Goal: Task Accomplishment & Management: Manage account settings

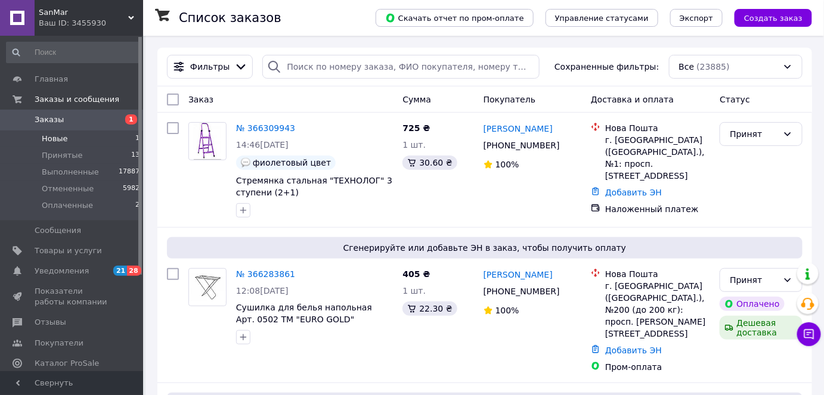
click at [96, 137] on li "Новые 1" at bounding box center [73, 139] width 147 height 17
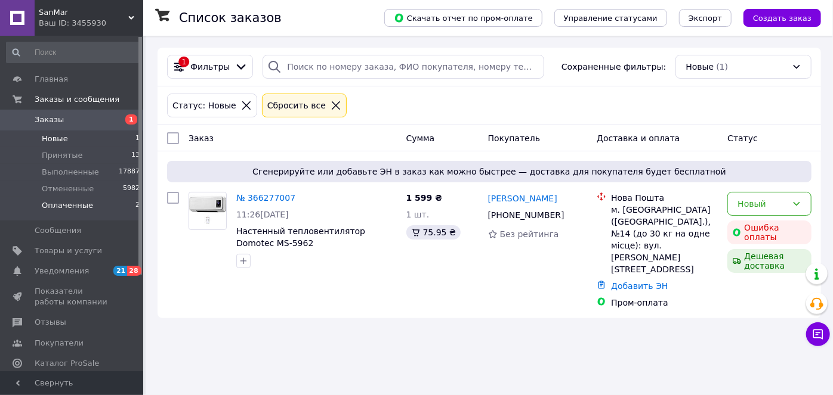
click at [119, 214] on li "Оплаченные 2" at bounding box center [73, 208] width 147 height 23
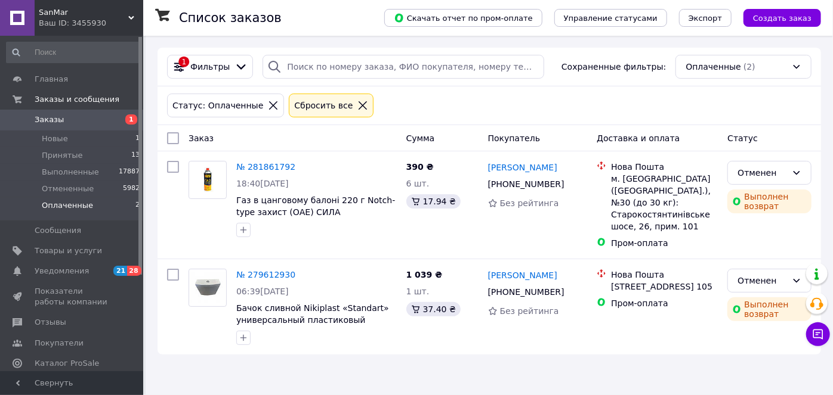
click at [94, 270] on span "Уведомления" at bounding box center [73, 271] width 76 height 11
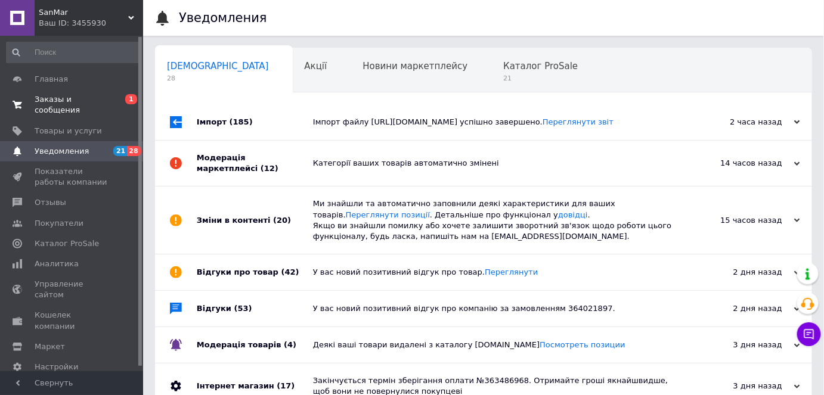
click at [101, 94] on span "Заказы и сообщения" at bounding box center [73, 104] width 76 height 21
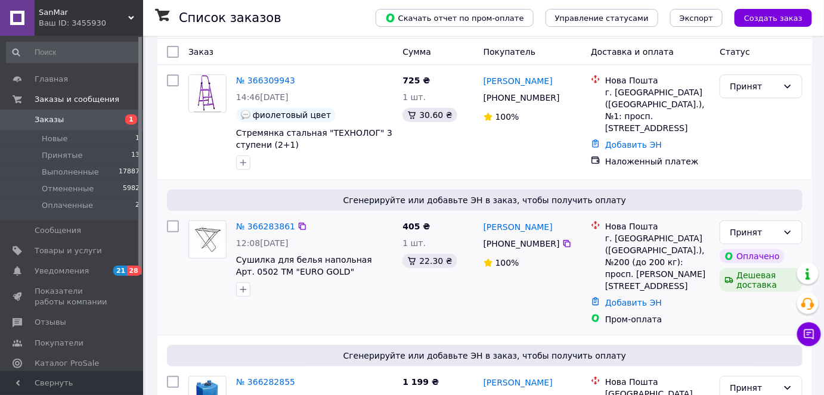
scroll to position [108, 0]
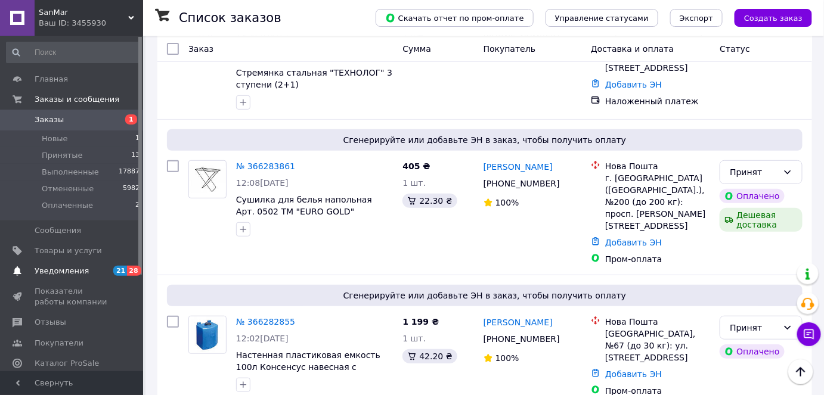
click at [94, 277] on link "Уведомления 21 28" at bounding box center [73, 271] width 147 height 20
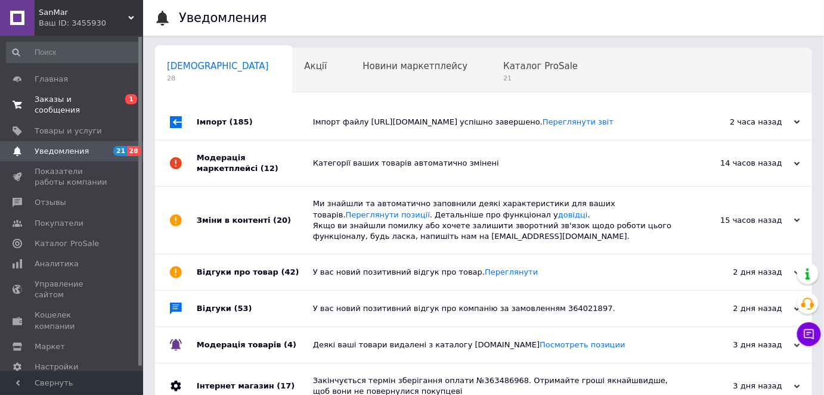
click at [112, 95] on span "0 1" at bounding box center [126, 104] width 33 height 21
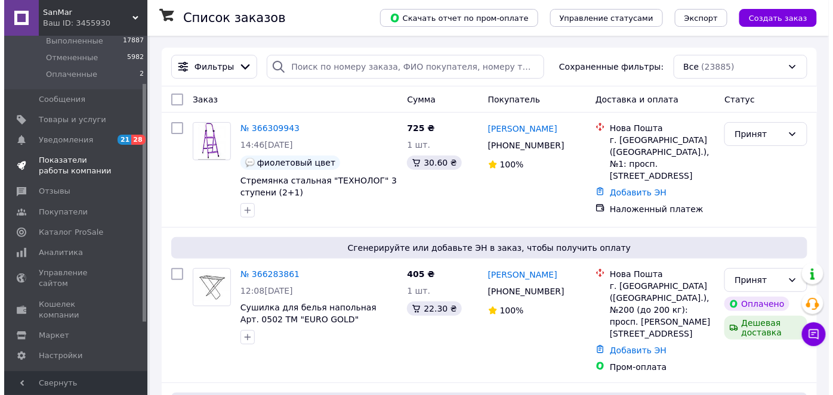
scroll to position [135, 0]
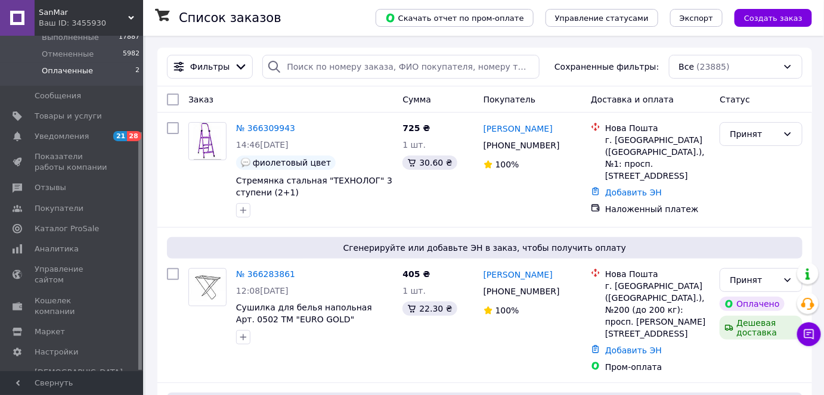
click at [118, 78] on li "Оплаченные 2" at bounding box center [73, 74] width 147 height 23
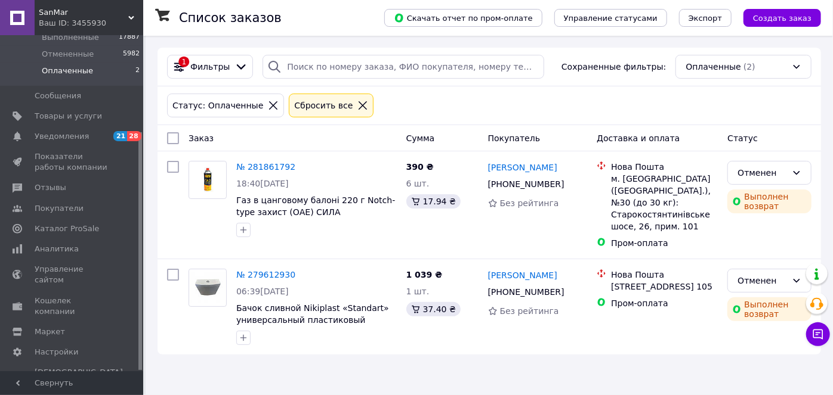
click at [102, 69] on li "Оплаченные 2" at bounding box center [73, 74] width 147 height 23
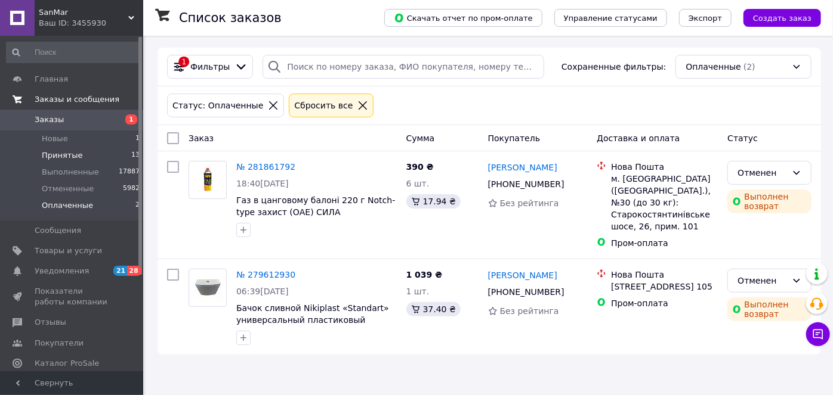
click at [108, 156] on li "Принятые 13" at bounding box center [73, 155] width 147 height 17
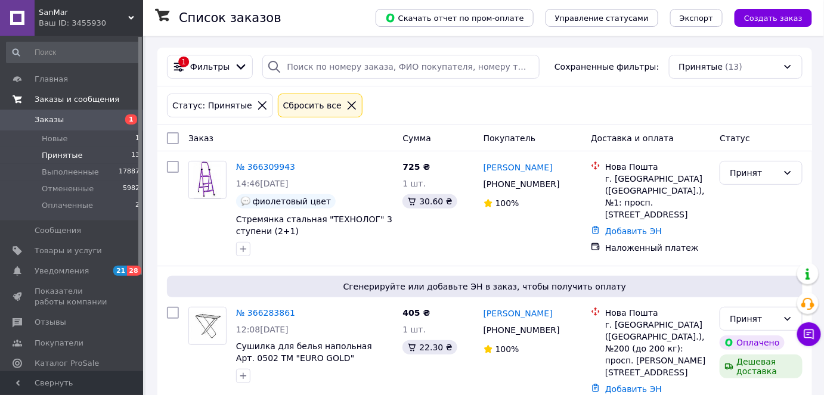
click at [104, 138] on li "Новые 1" at bounding box center [73, 139] width 147 height 17
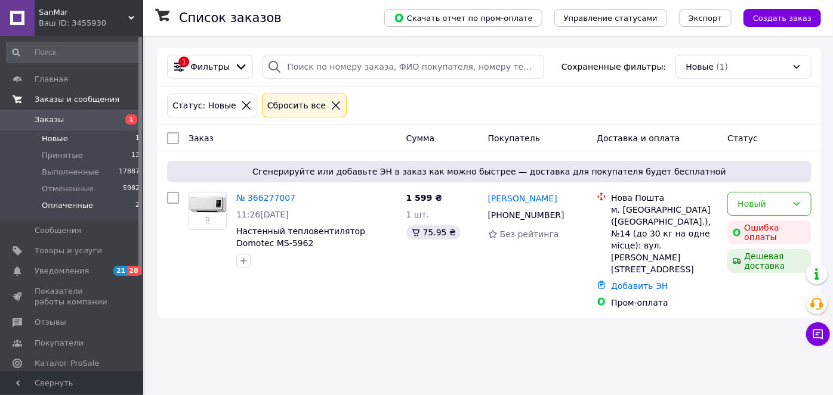
click at [107, 217] on li "Оплаченные 2" at bounding box center [73, 208] width 147 height 23
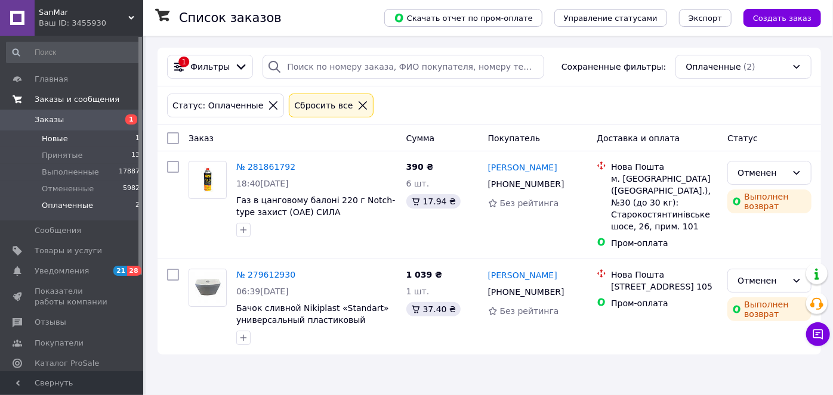
click at [94, 132] on li "Новые 1" at bounding box center [73, 139] width 147 height 17
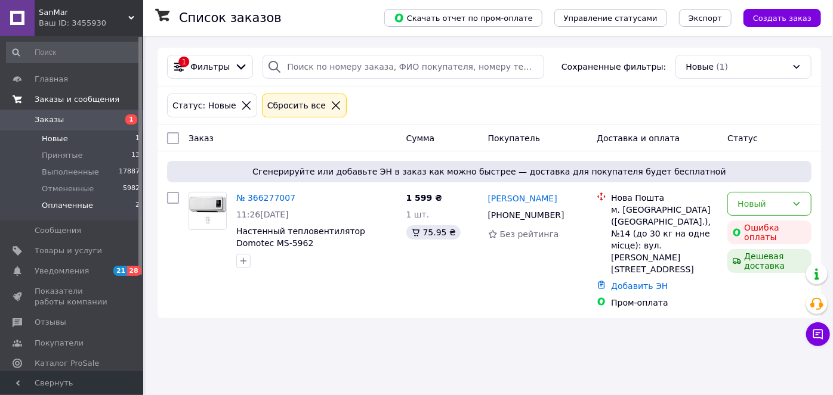
click at [86, 209] on span "Оплаченные" at bounding box center [67, 205] width 51 height 11
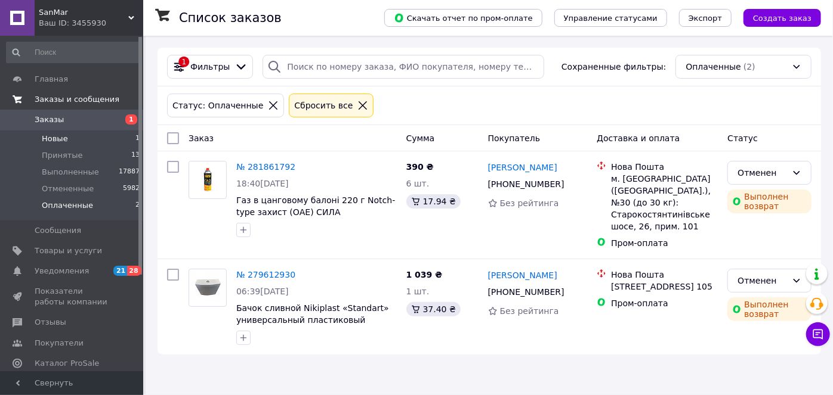
click at [92, 145] on li "Новые 1" at bounding box center [73, 139] width 147 height 17
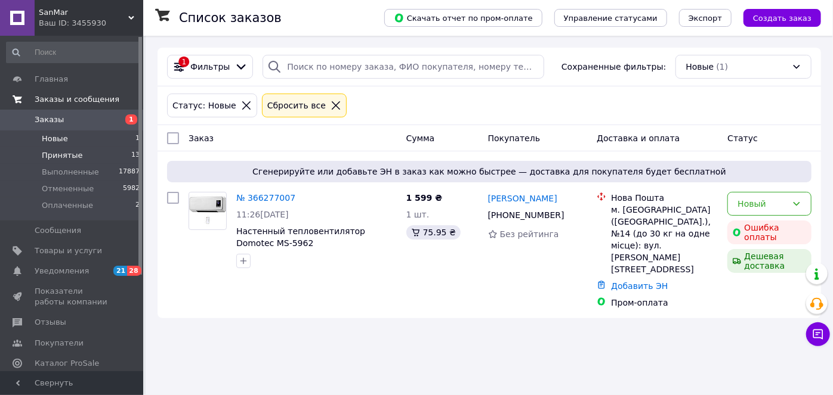
click at [113, 147] on li "Принятые 13" at bounding box center [73, 155] width 147 height 17
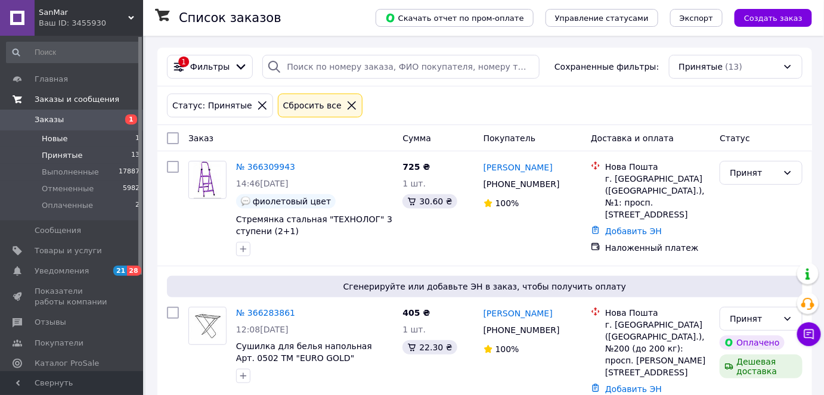
click at [110, 138] on li "Новые 1" at bounding box center [73, 139] width 147 height 17
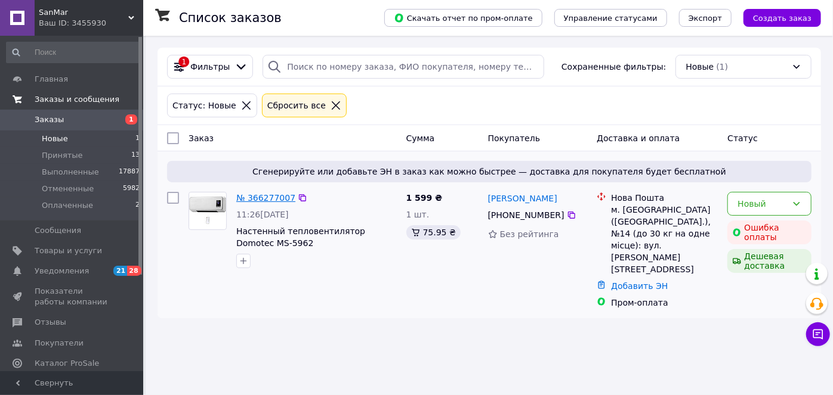
click at [262, 199] on link "№ 366277007" at bounding box center [265, 198] width 59 height 10
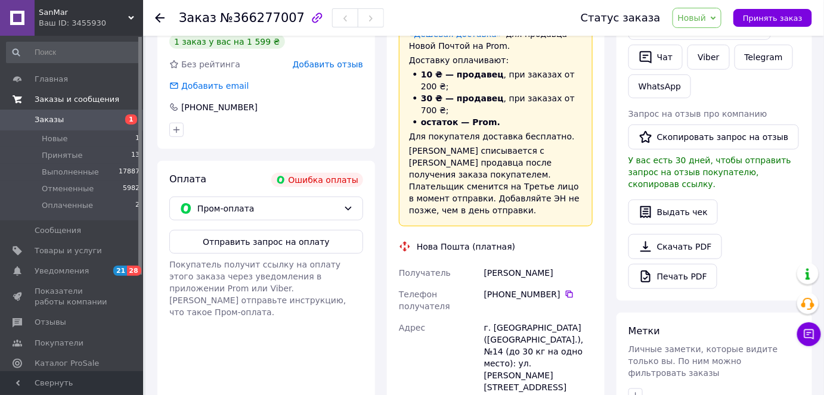
scroll to position [488, 0]
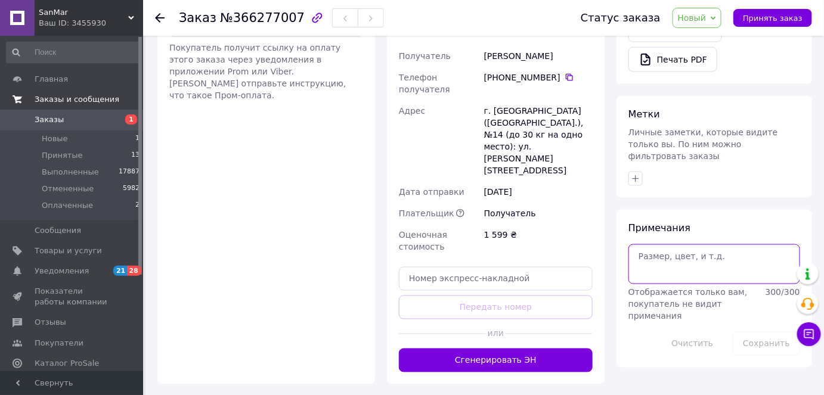
click at [666, 245] on textarea at bounding box center [715, 264] width 172 height 39
drag, startPoint x: 697, startPoint y: 239, endPoint x: 642, endPoint y: 239, distance: 54.3
click at [642, 245] on textarea "yt jndtxftn /" at bounding box center [715, 264] width 172 height 39
type textarea "y"
type textarea "не отвечает ."
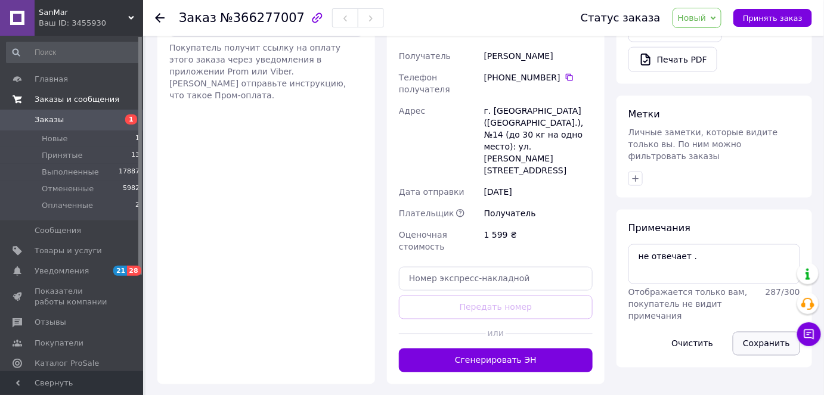
click at [774, 332] on button "Сохранить" at bounding box center [766, 344] width 67 height 24
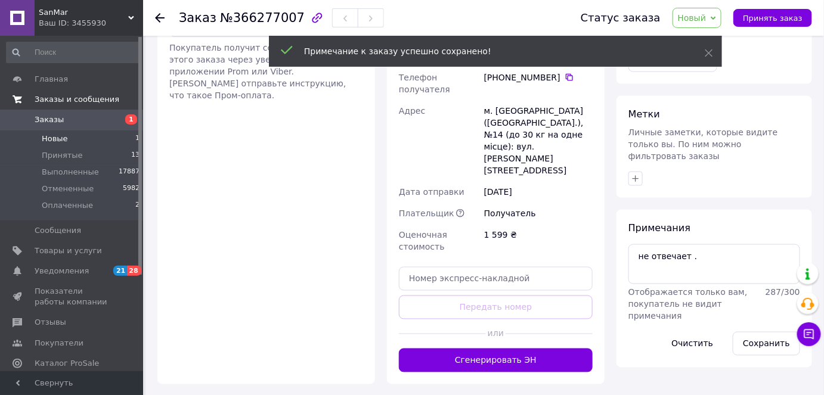
click at [95, 136] on li "Новые 1" at bounding box center [73, 139] width 147 height 17
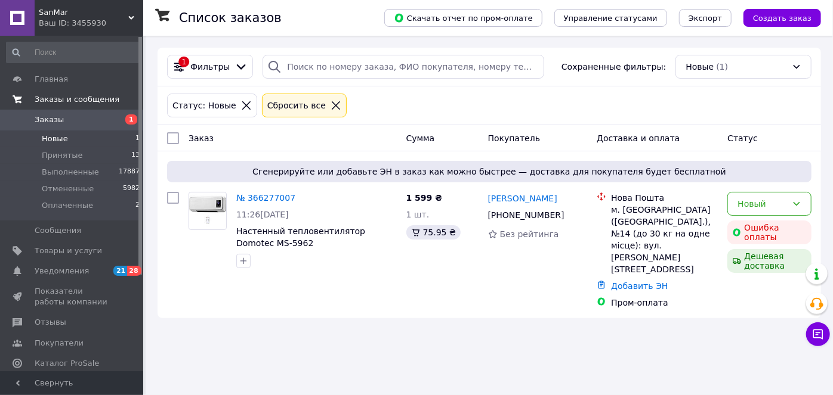
click at [94, 142] on li "Новые 1" at bounding box center [73, 139] width 147 height 17
click at [95, 211] on li "Оплаченные 2" at bounding box center [73, 208] width 147 height 23
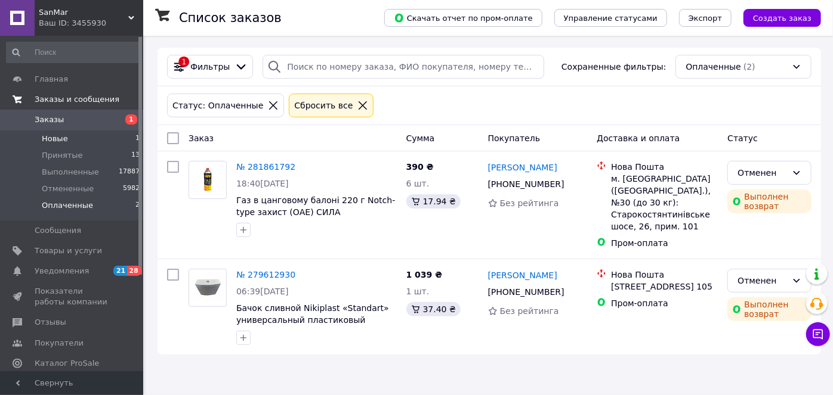
click at [104, 140] on li "Новые 1" at bounding box center [73, 139] width 147 height 17
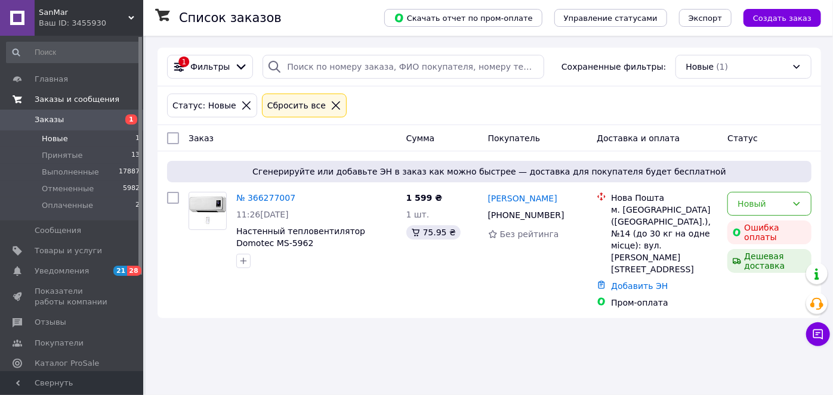
click at [113, 133] on li "Новые 1" at bounding box center [73, 139] width 147 height 17
click at [111, 209] on li "Оплаченные 2" at bounding box center [73, 208] width 147 height 23
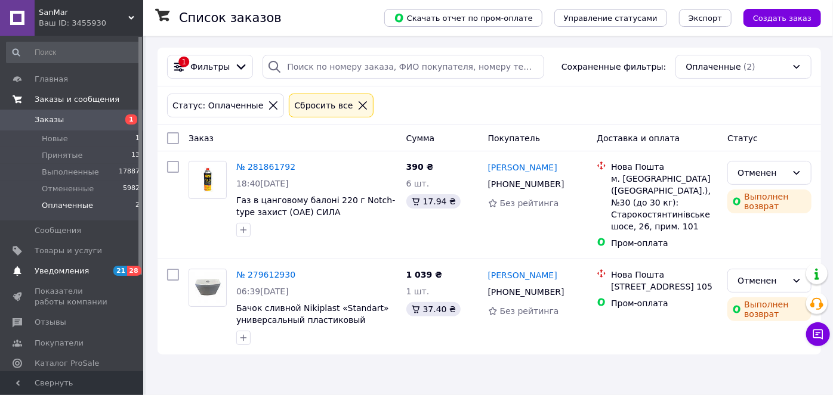
click at [95, 278] on link "Уведомления 21 28" at bounding box center [73, 271] width 147 height 20
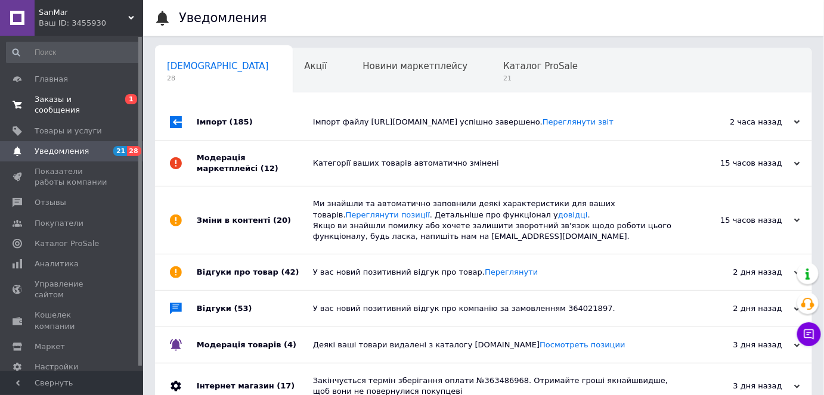
click at [91, 95] on span "Заказы и сообщения" at bounding box center [73, 104] width 76 height 21
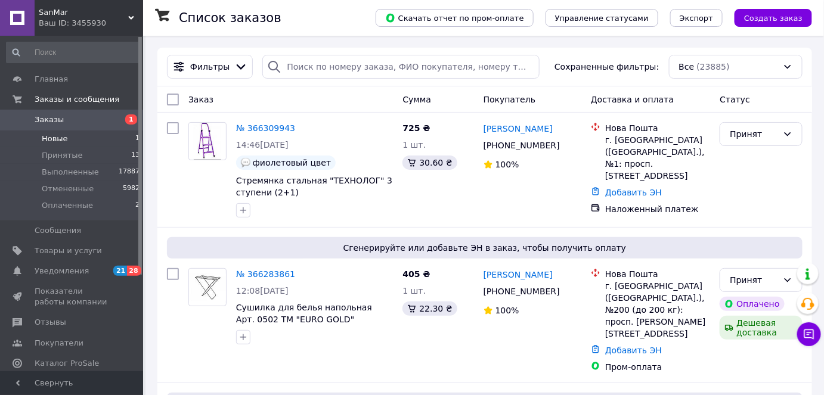
click at [84, 147] on li "Новые 1" at bounding box center [73, 139] width 147 height 17
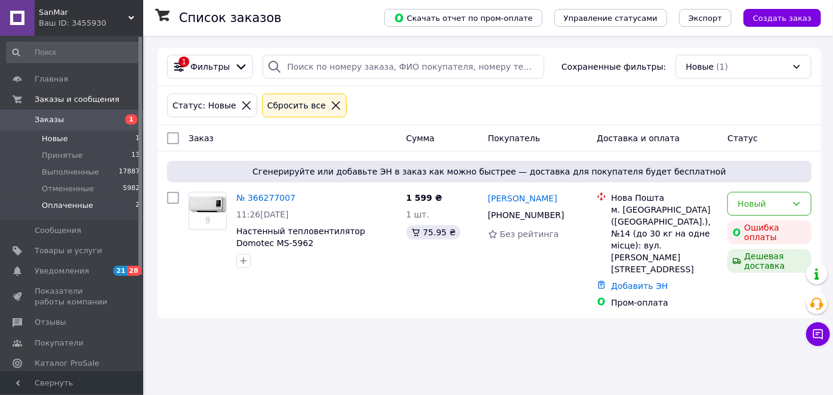
click at [110, 212] on li "Оплаченные 2" at bounding box center [73, 208] width 147 height 23
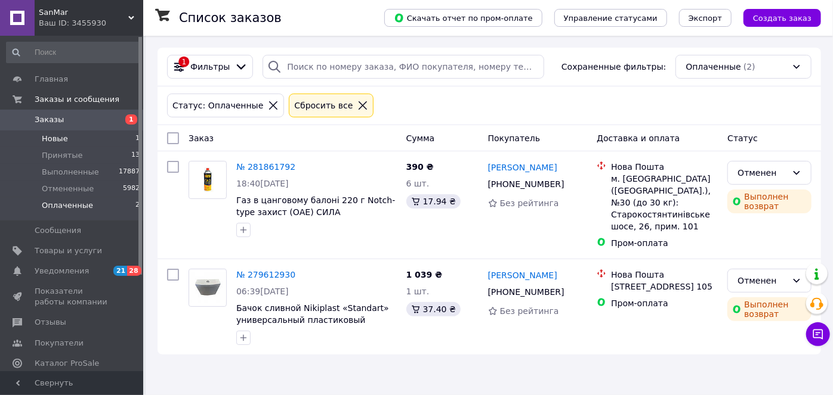
click at [52, 140] on span "Новые" at bounding box center [55, 139] width 26 height 11
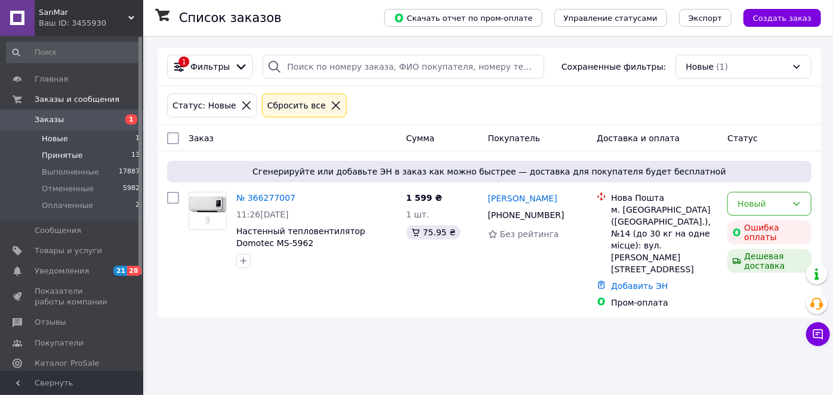
click at [82, 159] on li "Принятые 13" at bounding box center [73, 155] width 147 height 17
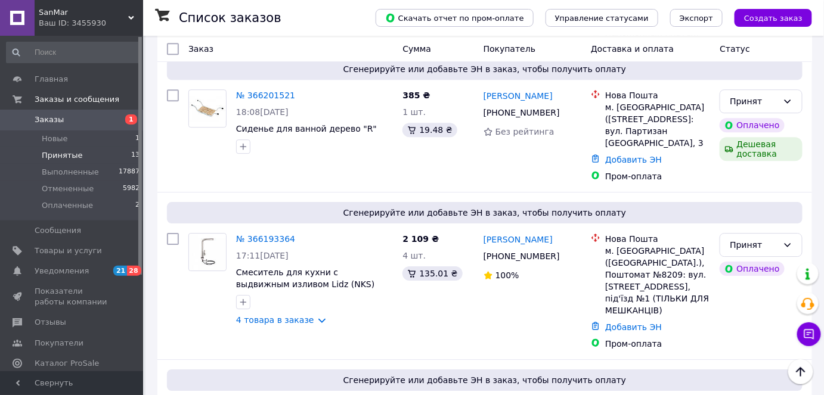
scroll to position [1139, 0]
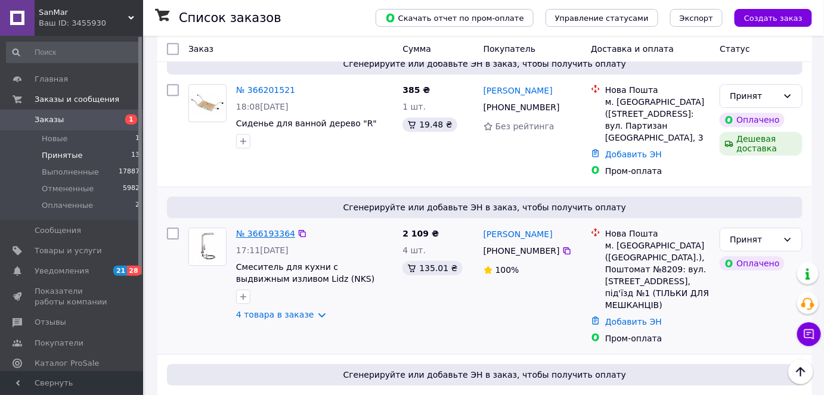
click at [268, 229] on link "№ 366193364" at bounding box center [265, 234] width 59 height 10
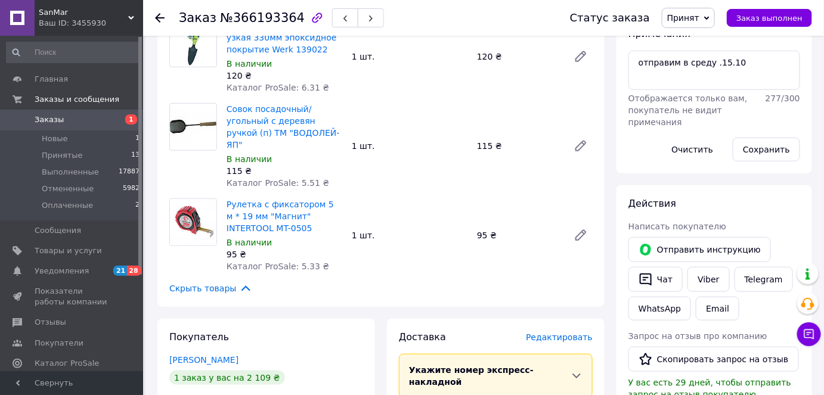
scroll to position [216, 0]
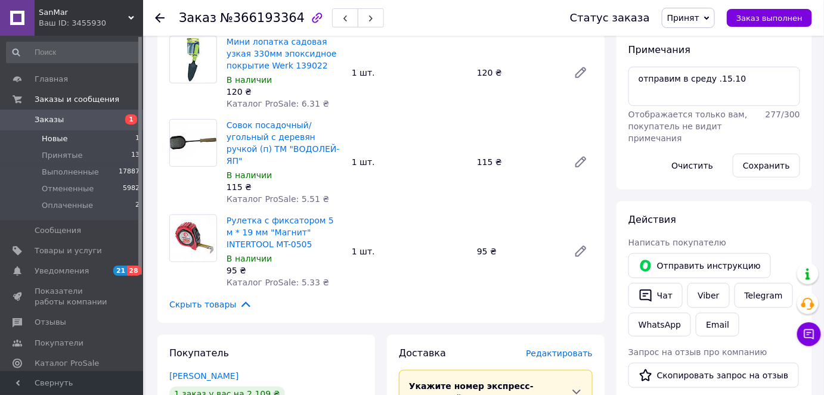
click at [66, 138] on li "Новые 1" at bounding box center [73, 139] width 147 height 17
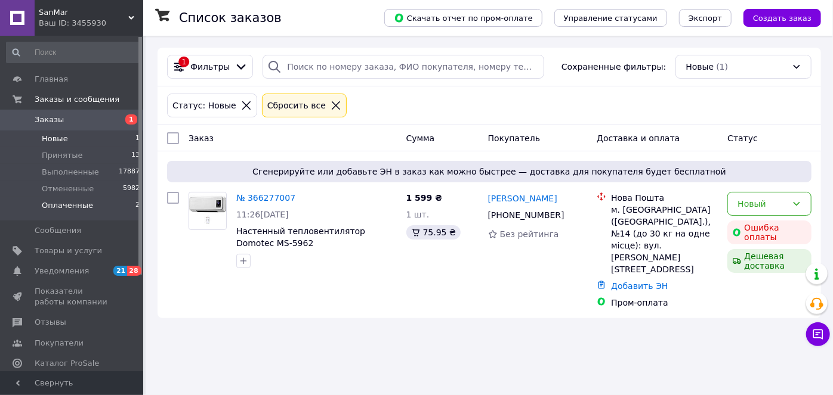
click at [111, 209] on li "Оплаченные 2" at bounding box center [73, 208] width 147 height 23
